Goal: Information Seeking & Learning: Learn about a topic

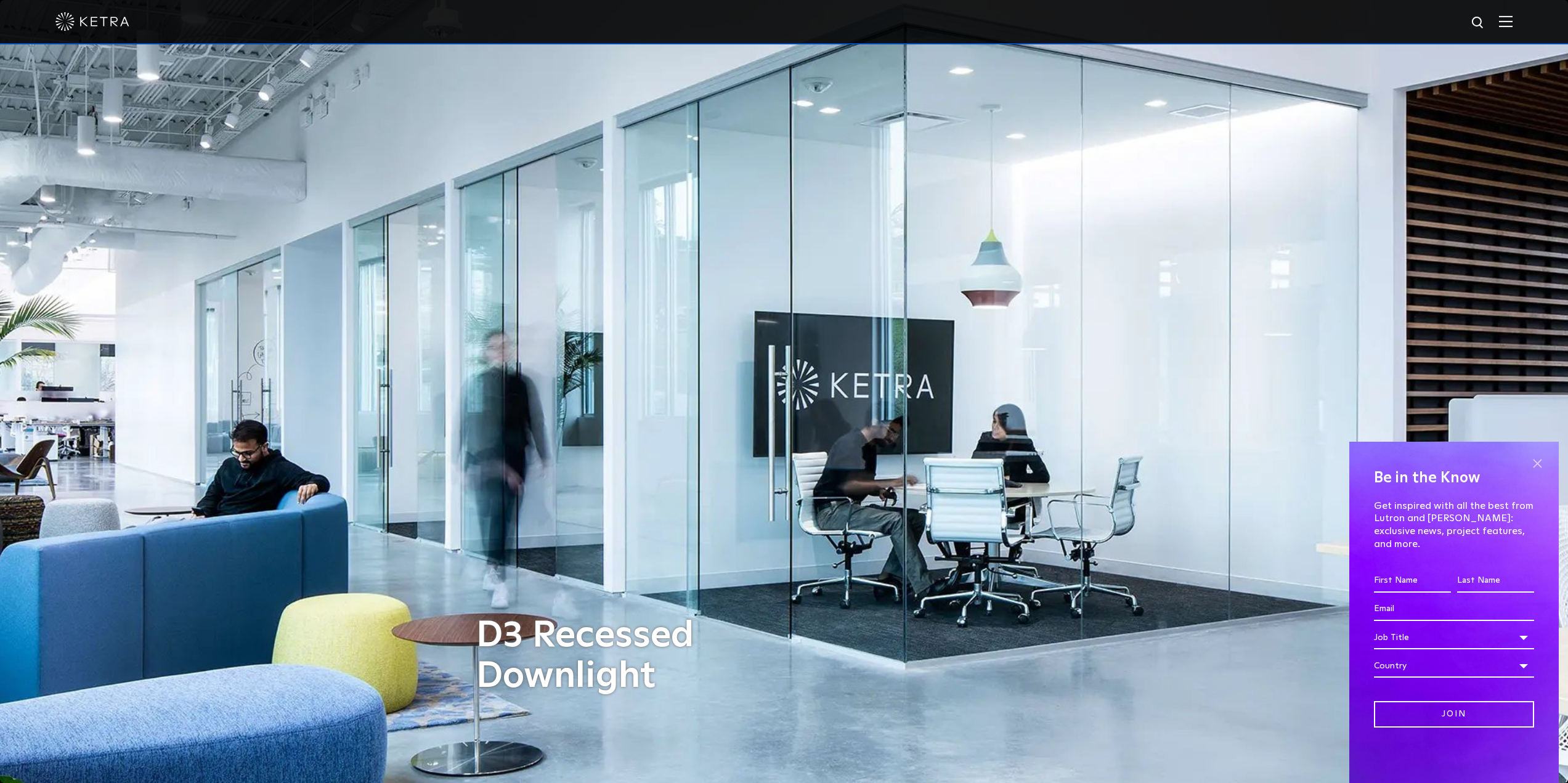
click at [1542, 472] on span at bounding box center [1537, 463] width 18 height 18
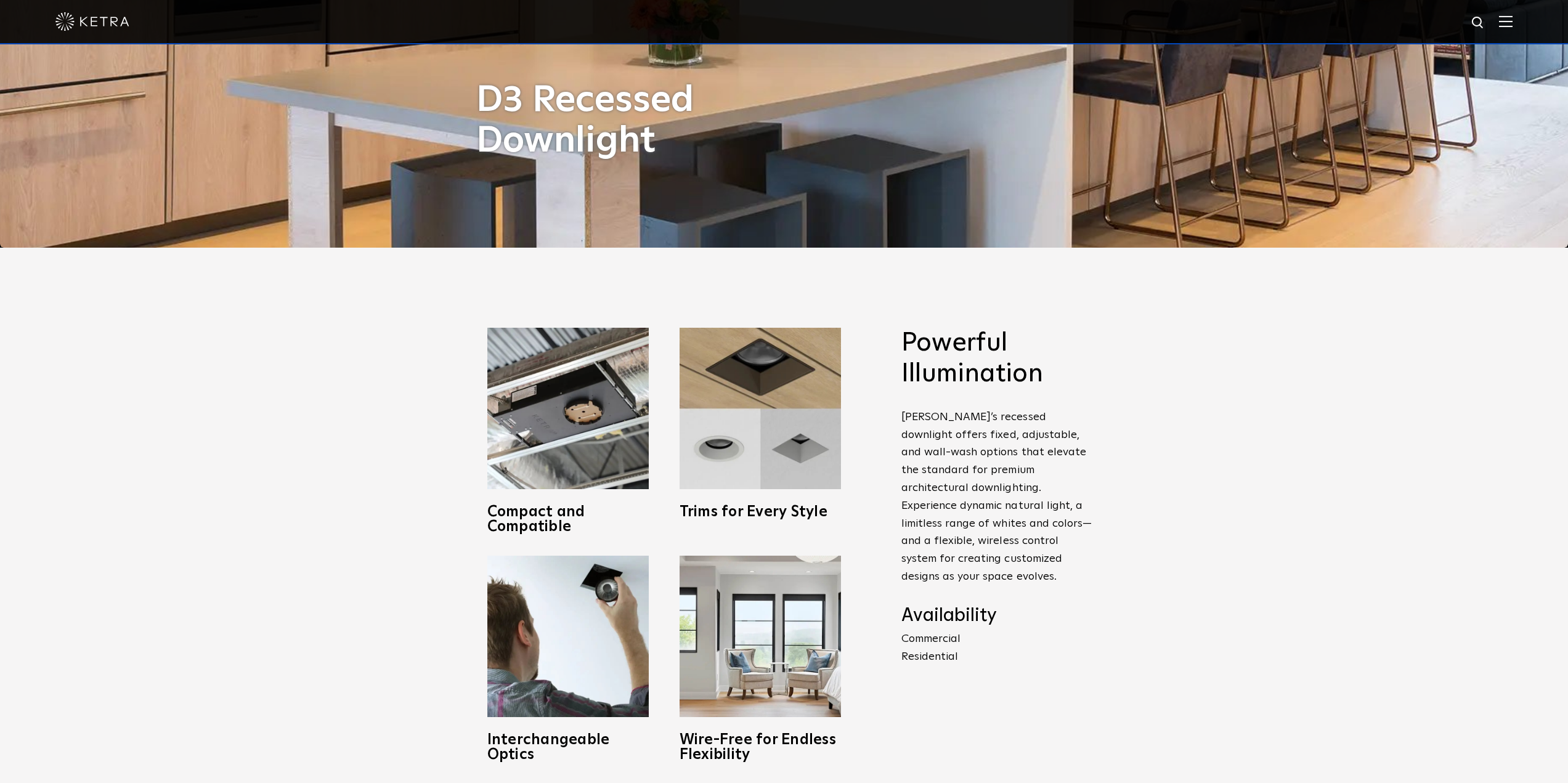
scroll to position [616, 0]
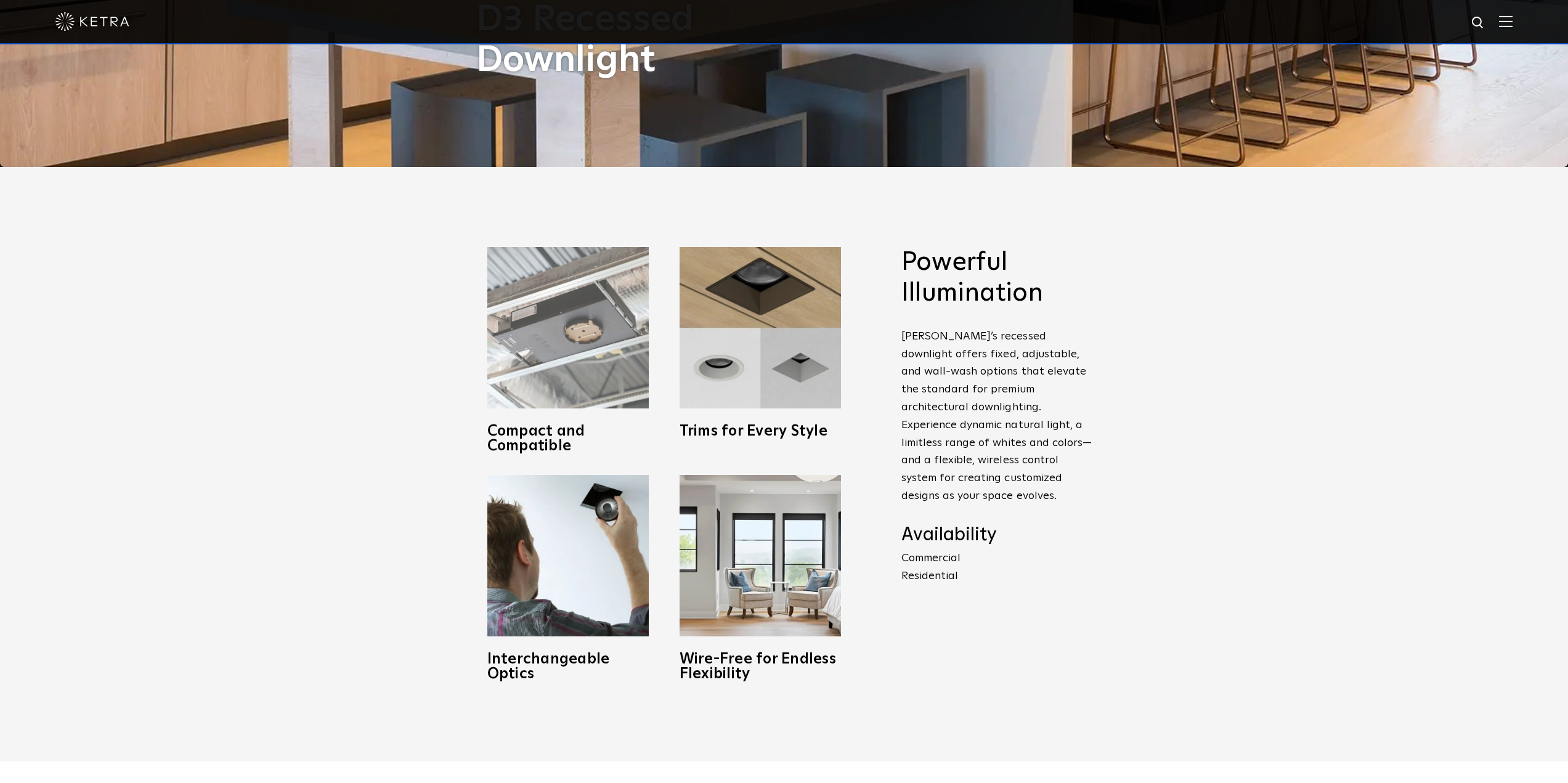
click at [531, 443] on h3 "Compact and Compatible" at bounding box center [568, 438] width 161 height 29
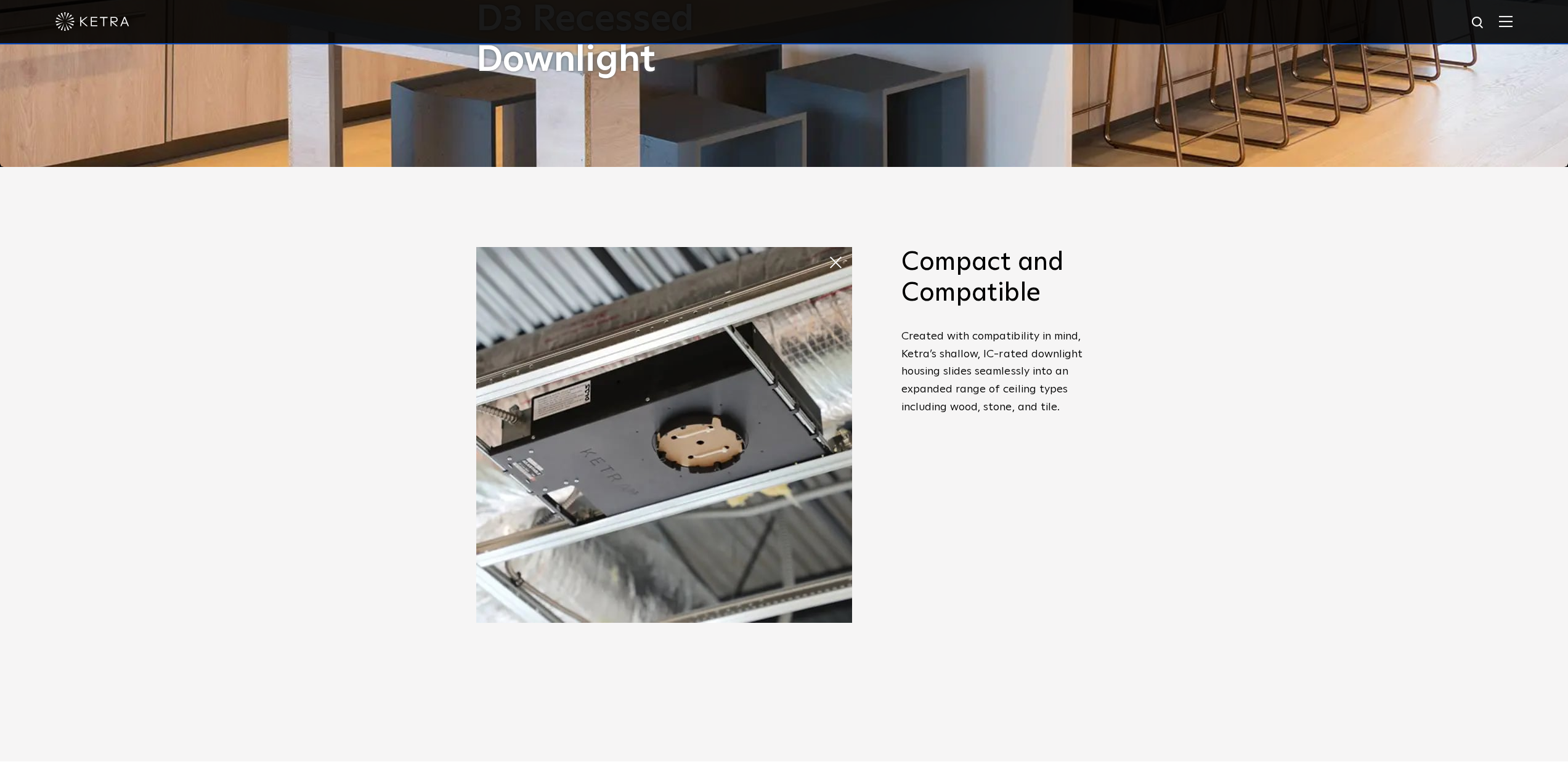
click at [695, 451] on img at bounding box center [664, 435] width 376 height 376
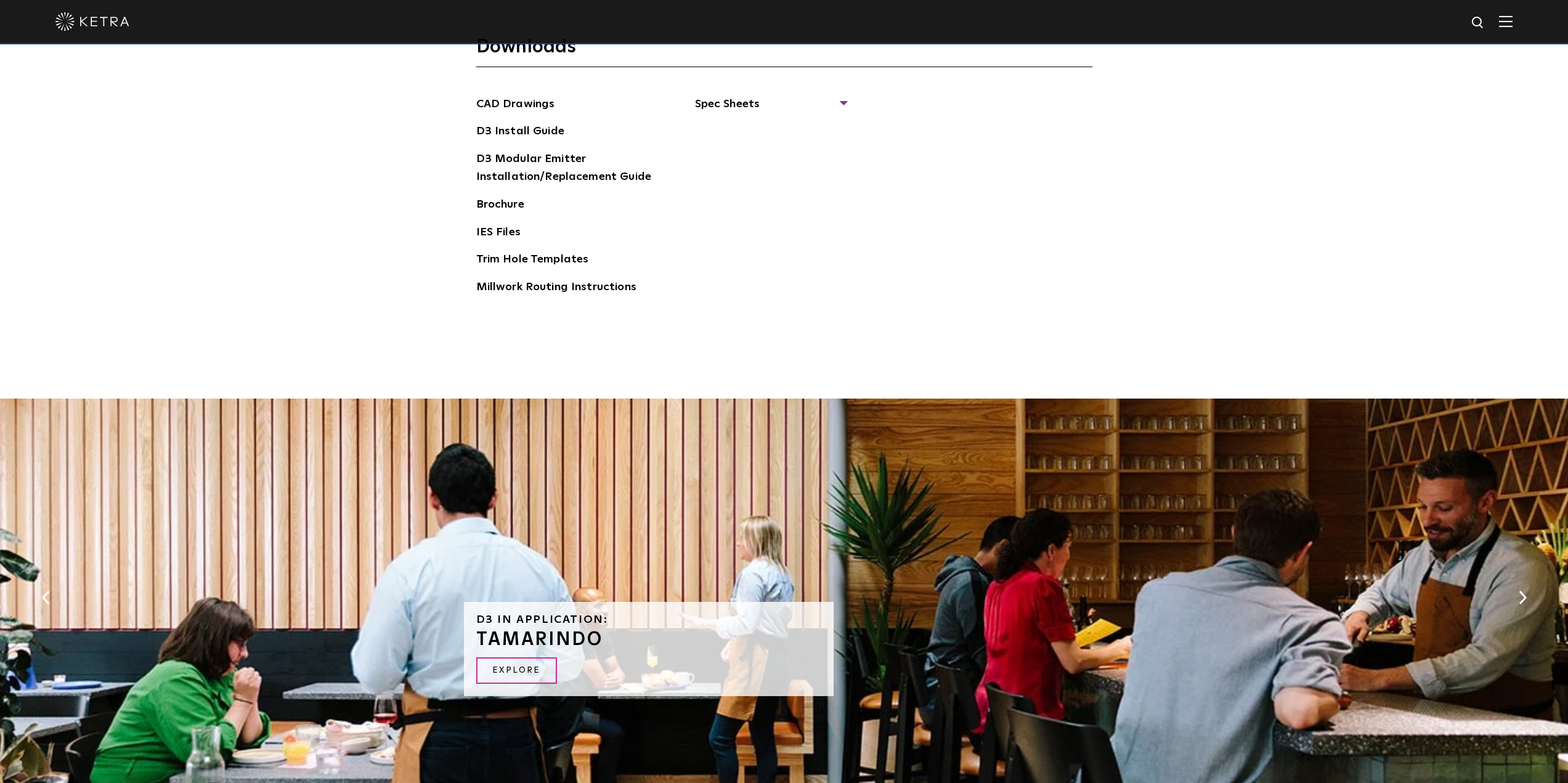
scroll to position [2403, 0]
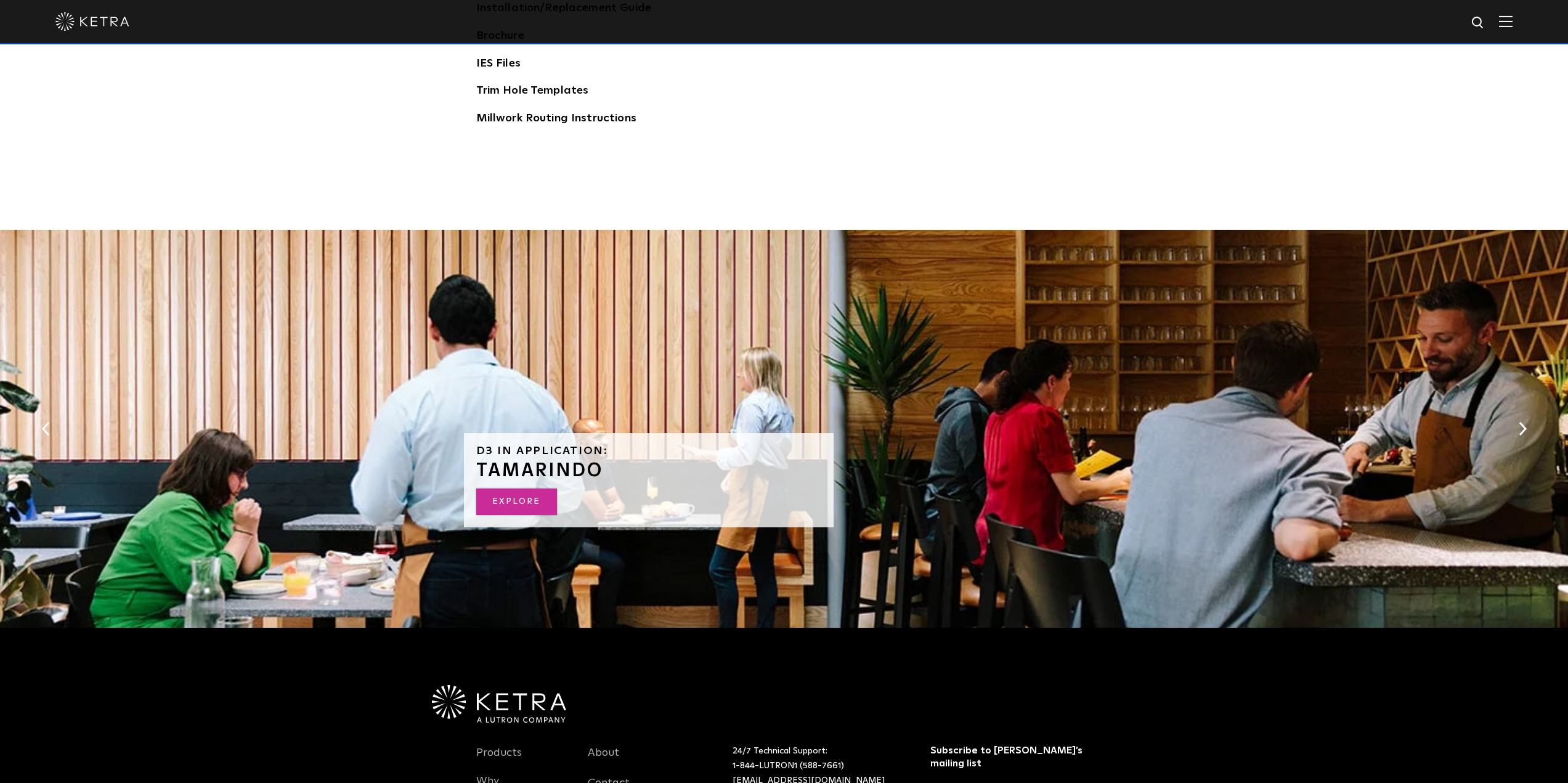
click at [518, 504] on link "Explore" at bounding box center [517, 502] width 81 height 27
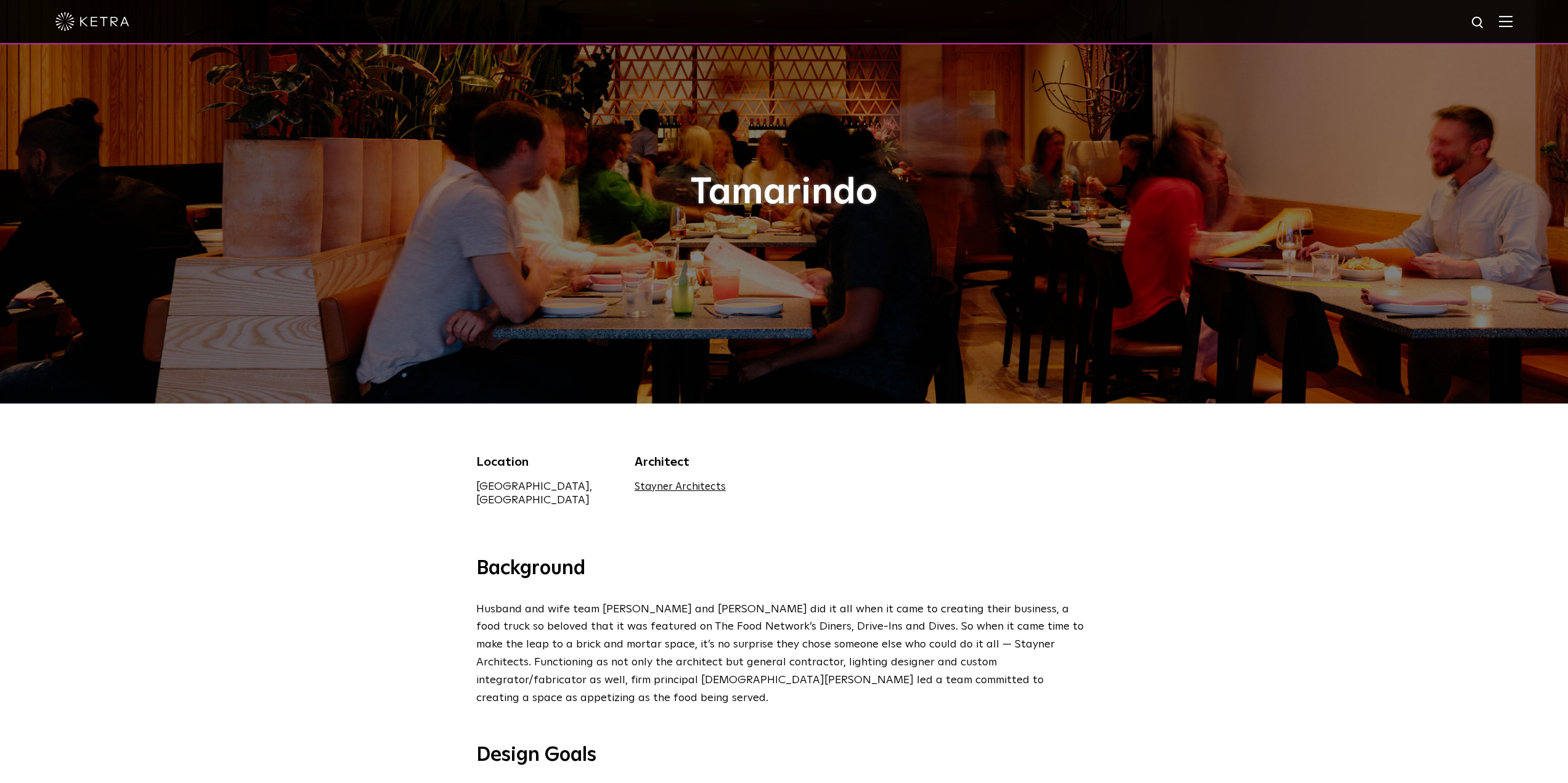
click at [671, 489] on link "Stayner Architects" at bounding box center [680, 487] width 91 height 10
